Goal: Task Accomplishment & Management: Manage account settings

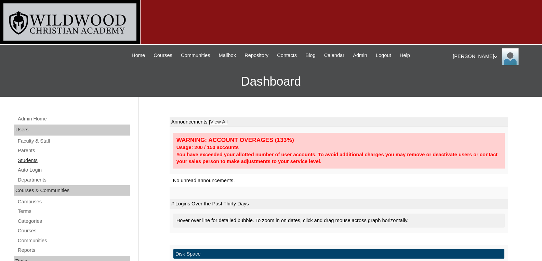
click at [32, 159] on link "Students" at bounding box center [73, 161] width 113 height 9
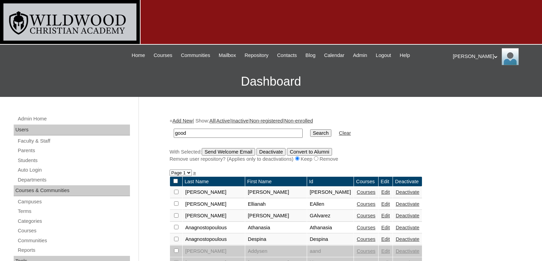
type input "good"
click at [310, 130] on input "Search" at bounding box center [320, 134] width 21 height 8
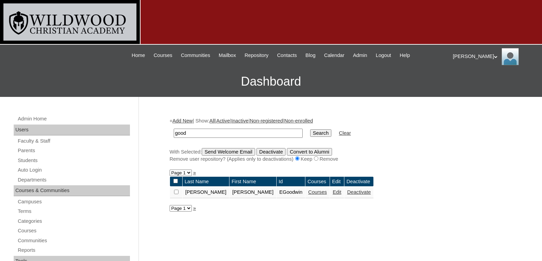
click at [333, 192] on link "Edit" at bounding box center [337, 192] width 9 height 5
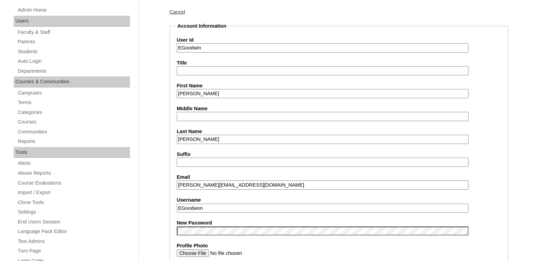
scroll to position [109, 0]
click at [229, 226] on label "New Password" at bounding box center [339, 222] width 324 height 7
click at [202, 211] on input "EGoodwon" at bounding box center [323, 208] width 292 height 9
type input "EGoodwin"
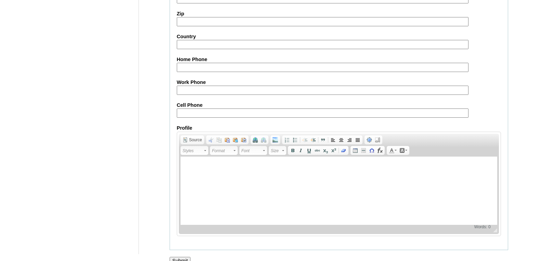
scroll to position [799, 0]
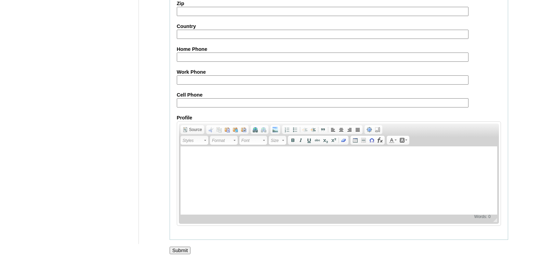
click at [185, 249] on input "Submit" at bounding box center [180, 251] width 21 height 8
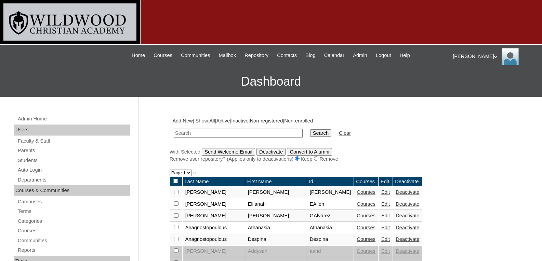
click at [241, 129] on input "text" at bounding box center [238, 133] width 129 height 9
type input "h"
type input "v"
type input "brook"
click at [310, 130] on input "Search" at bounding box center [320, 134] width 21 height 8
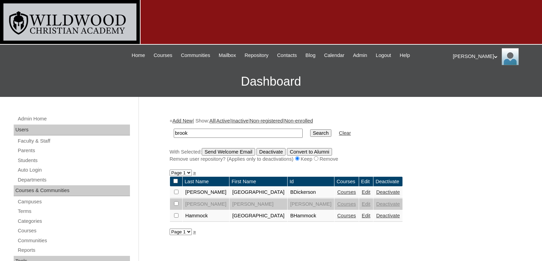
click at [362, 218] on link "Edit" at bounding box center [366, 215] width 9 height 5
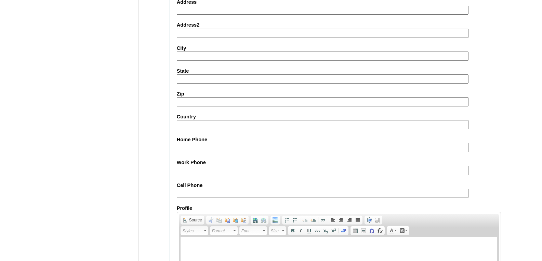
scroll to position [799, 0]
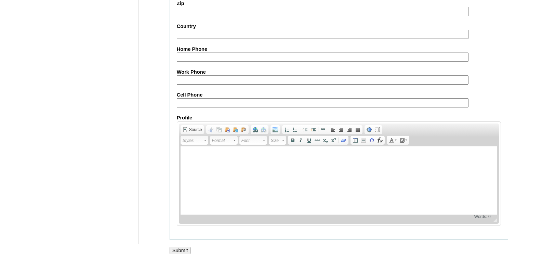
click at [185, 251] on input "Submit" at bounding box center [180, 251] width 21 height 8
